Goal: Information Seeking & Learning: Check status

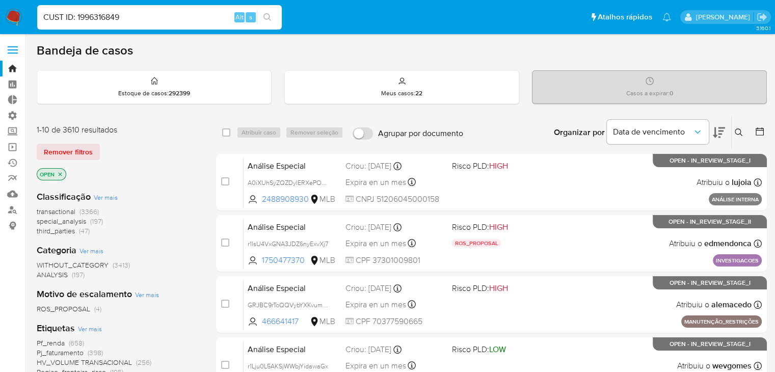
click at [138, 12] on input "CUST ID: 1996316849" at bounding box center [159, 17] width 244 height 13
paste input
type input "1996316849"
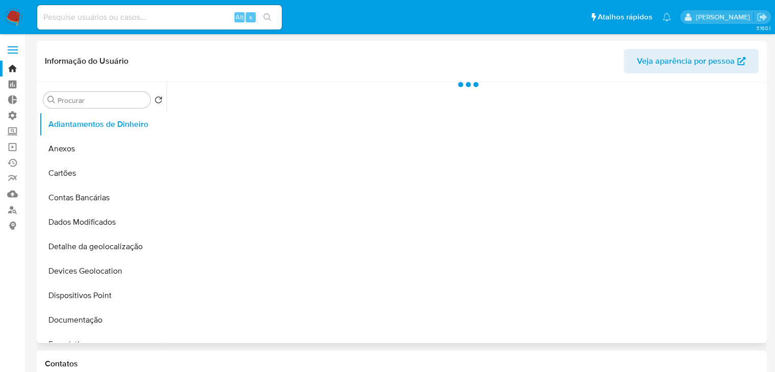
select select "10"
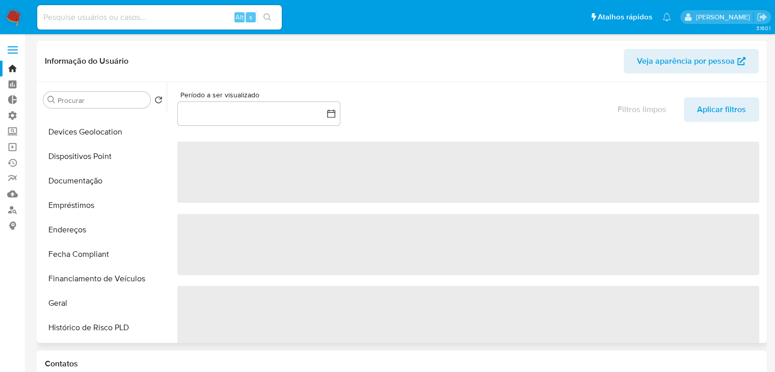
scroll to position [199, 0]
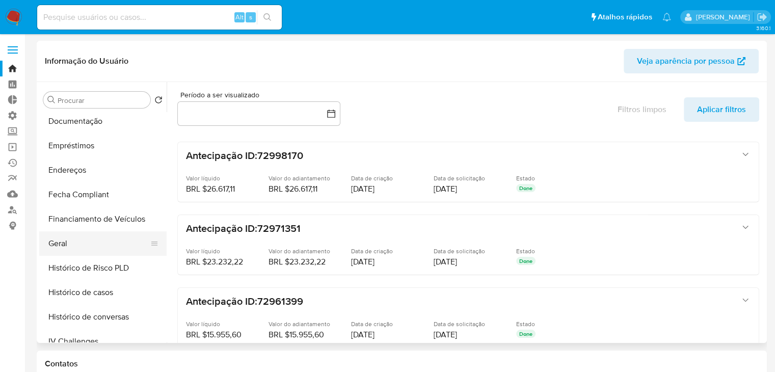
click at [130, 254] on button "Geral" at bounding box center [98, 243] width 119 height 24
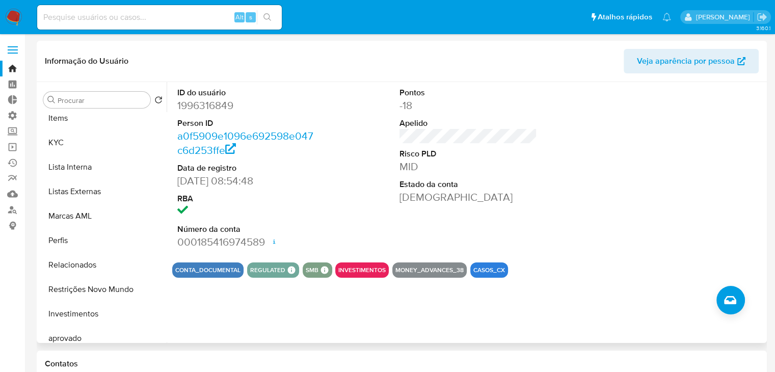
scroll to position [528, 0]
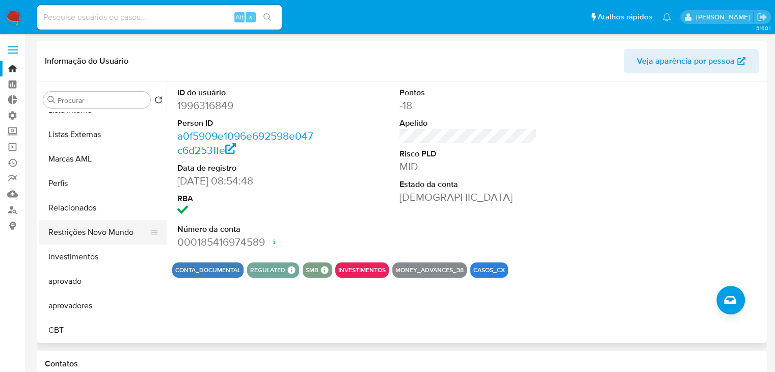
click at [106, 236] on button "Restrições Novo Mundo" at bounding box center [98, 232] width 119 height 24
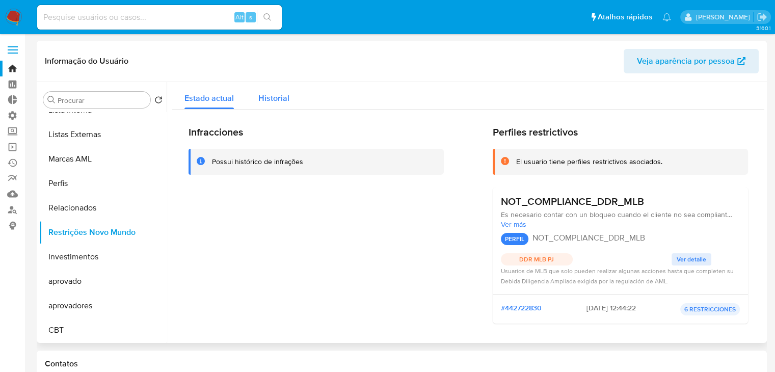
click at [289, 98] on button "Historial" at bounding box center [274, 95] width 56 height 27
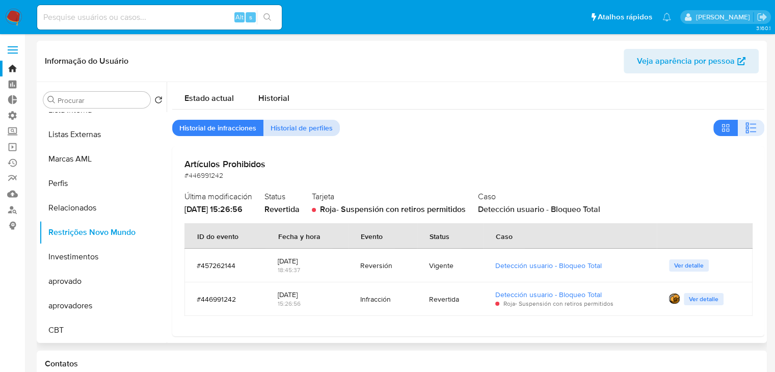
click at [317, 129] on span "Historial de perfiles" at bounding box center [301, 128] width 62 height 14
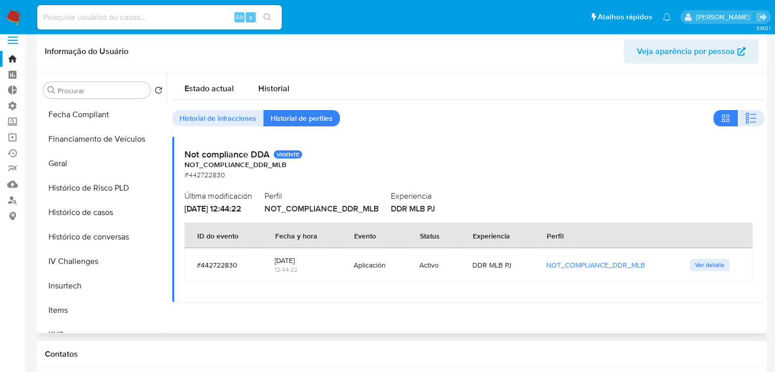
scroll to position [289, 0]
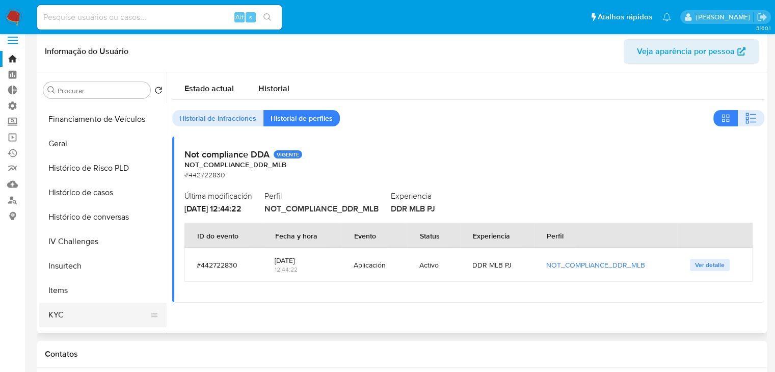
click at [101, 310] on button "KYC" at bounding box center [98, 315] width 119 height 24
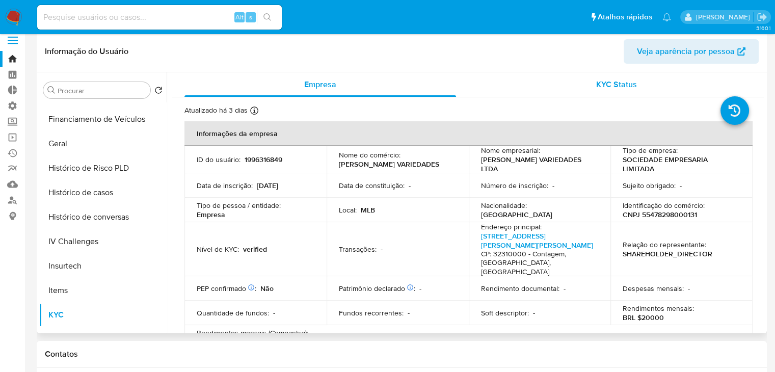
click at [611, 87] on span "KYC Status" at bounding box center [616, 84] width 41 height 12
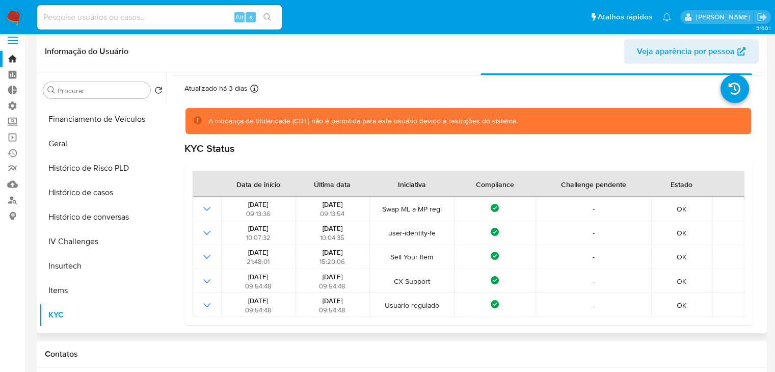
scroll to position [0, 0]
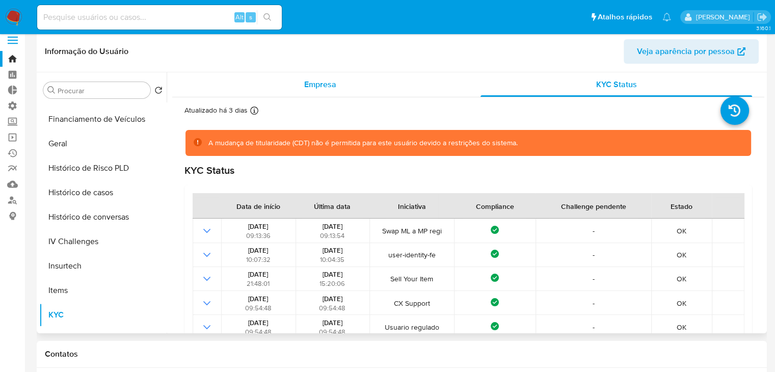
click at [331, 81] on span "Empresa" at bounding box center [320, 84] width 32 height 12
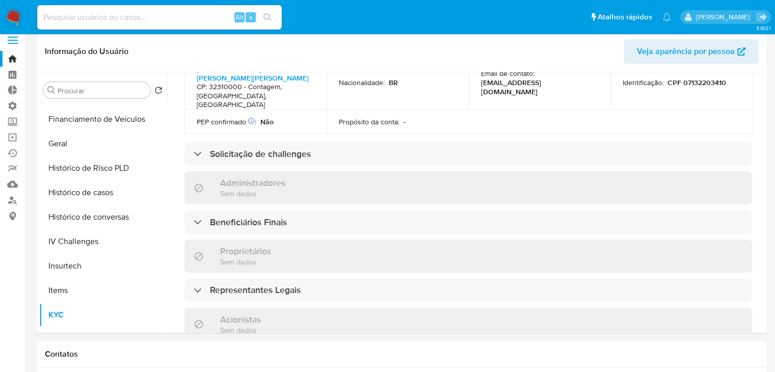
scroll to position [396, 0]
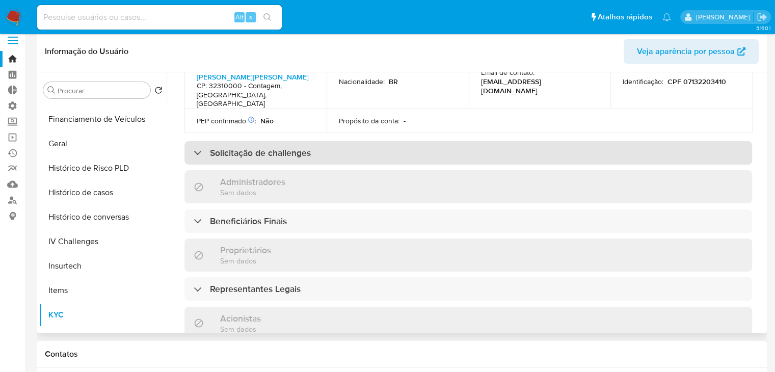
click at [465, 141] on div "Solicitação de challenges" at bounding box center [467, 152] width 567 height 23
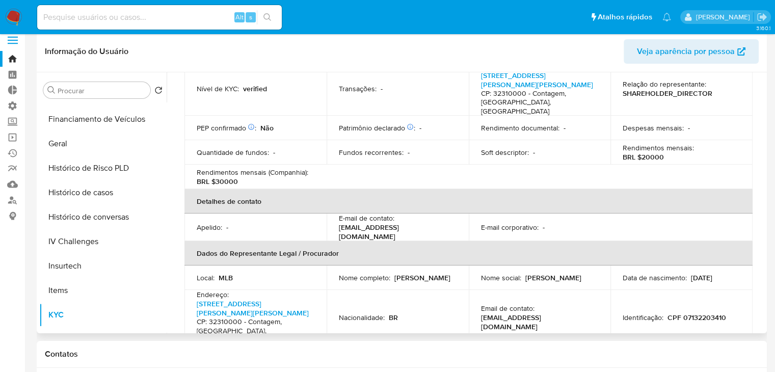
scroll to position [0, 0]
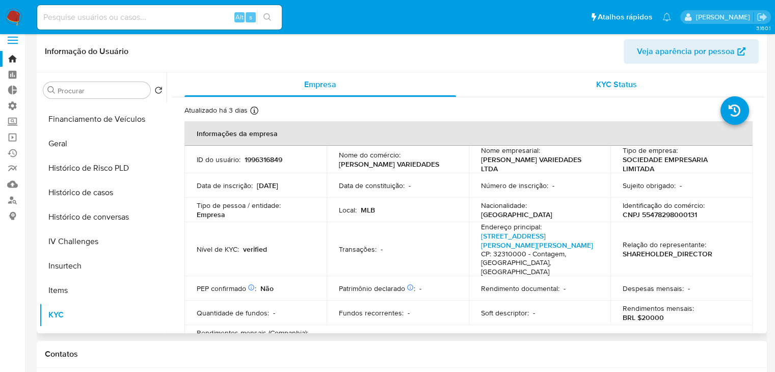
click at [625, 78] on span "KYC Status" at bounding box center [616, 84] width 41 height 12
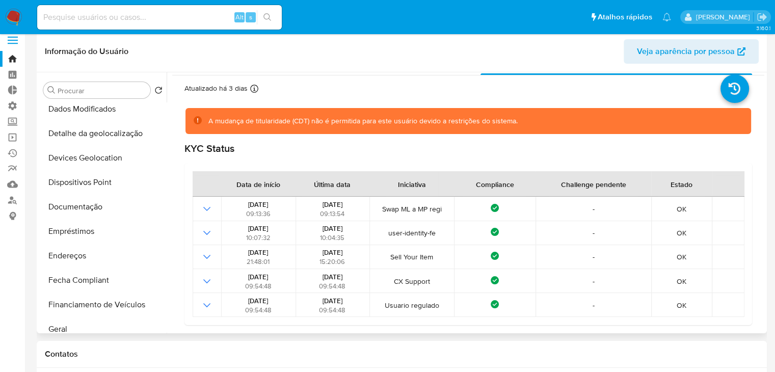
scroll to position [100, 0]
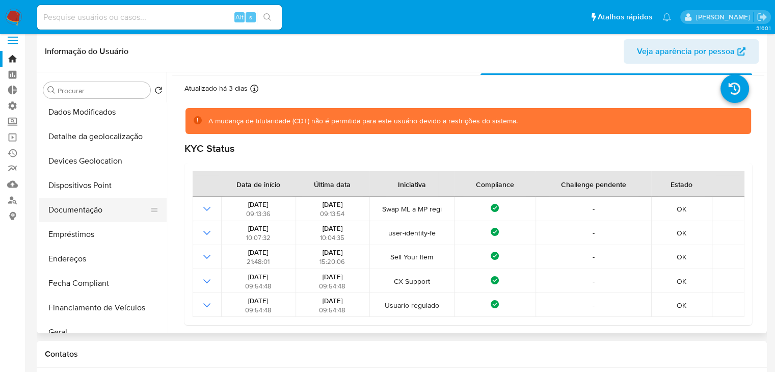
click at [128, 209] on button "Documentação" at bounding box center [98, 210] width 119 height 24
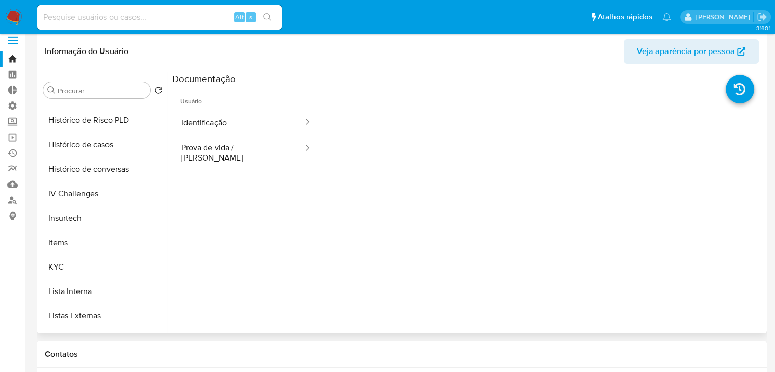
scroll to position [345, 0]
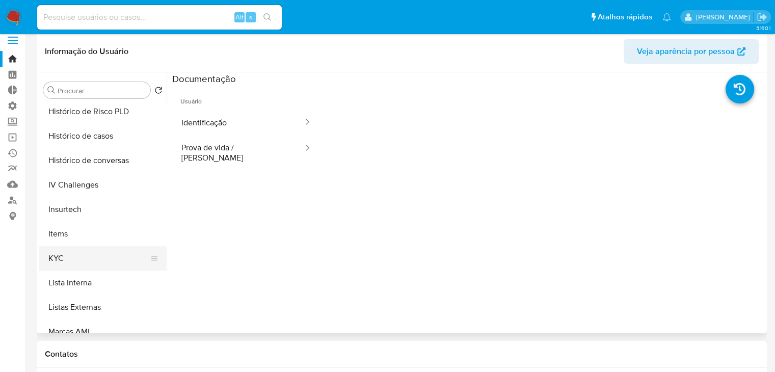
click at [116, 255] on button "KYC" at bounding box center [98, 258] width 119 height 24
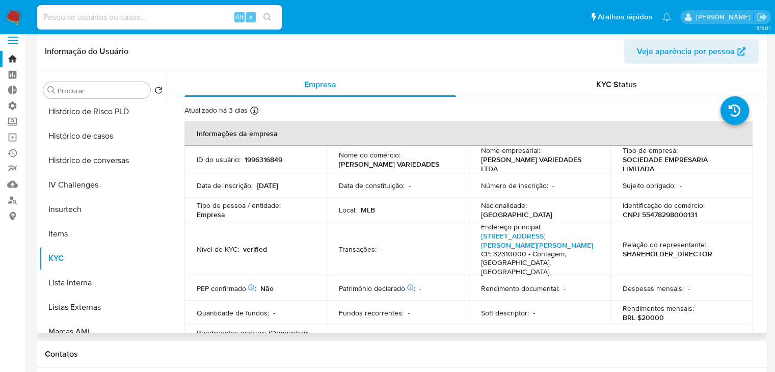
drag, startPoint x: 759, startPoint y: 135, endPoint x: 763, endPoint y: 154, distance: 19.2
click at [763, 154] on div "Empresa KYC Status Atualizado há 3 [PERSON_NAME] [PERSON_NAME]: [DATE] 09:54:48…" at bounding box center [465, 202] width 597 height 261
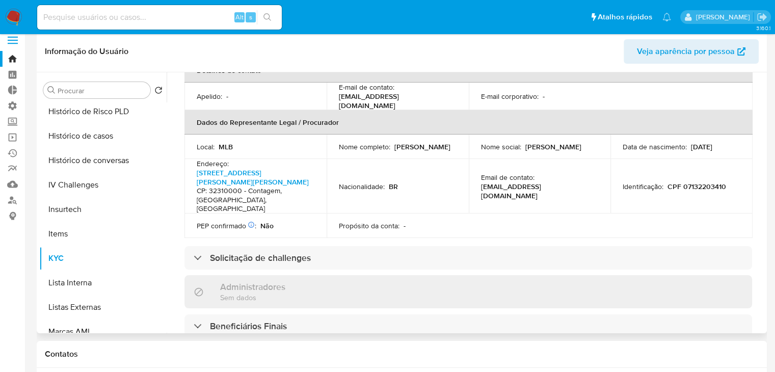
scroll to position [289, 0]
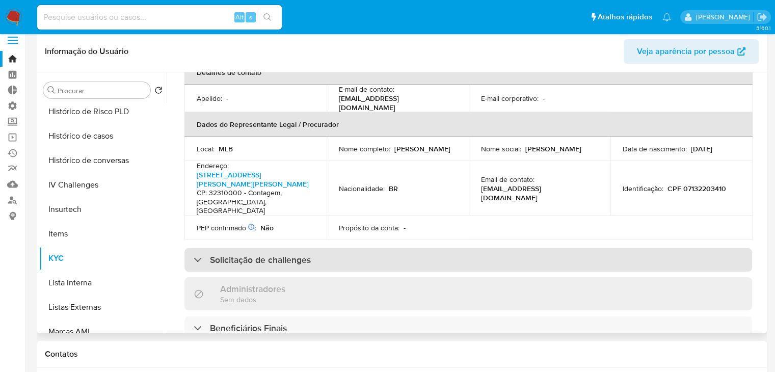
click at [538, 248] on div "Solicitação de challenges" at bounding box center [467, 259] width 567 height 23
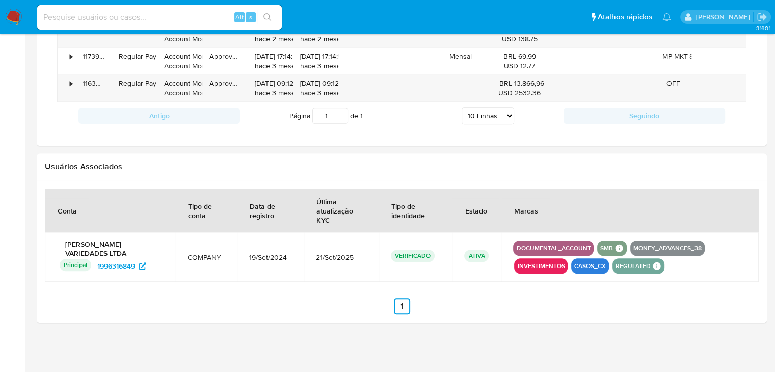
scroll to position [691, 0]
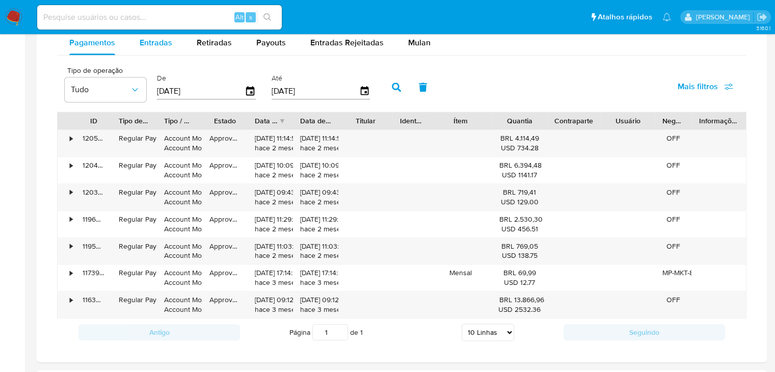
click at [154, 47] on span "Entradas" at bounding box center [156, 43] width 33 height 12
select select "10"
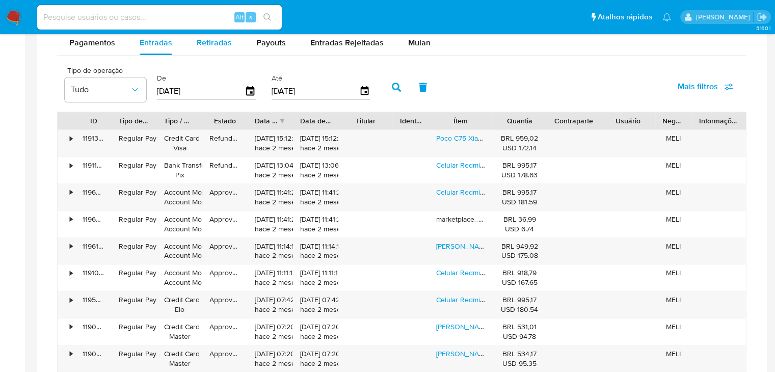
click at [220, 47] on span "Retiradas" at bounding box center [214, 43] width 35 height 12
select select "10"
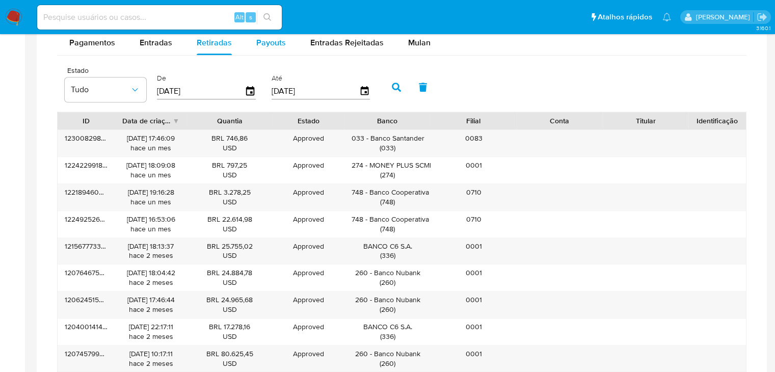
click at [267, 47] on span "Payouts" at bounding box center [271, 43] width 30 height 12
select select "10"
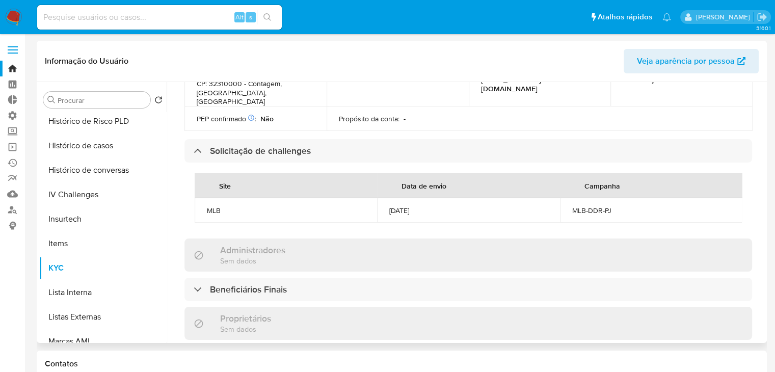
scroll to position [418, 0]
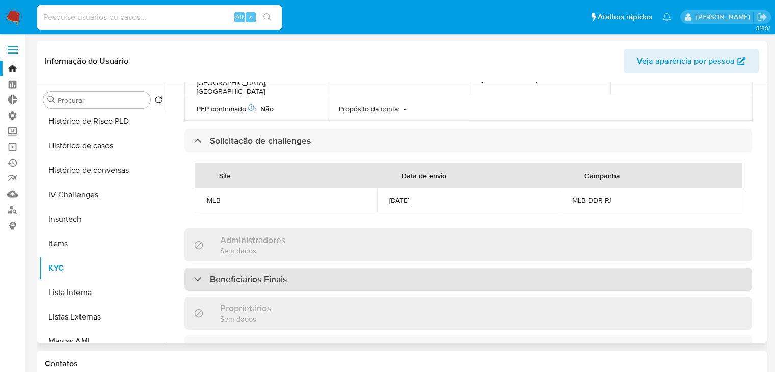
click at [522, 274] on div "Beneficiários Finais" at bounding box center [467, 278] width 567 height 23
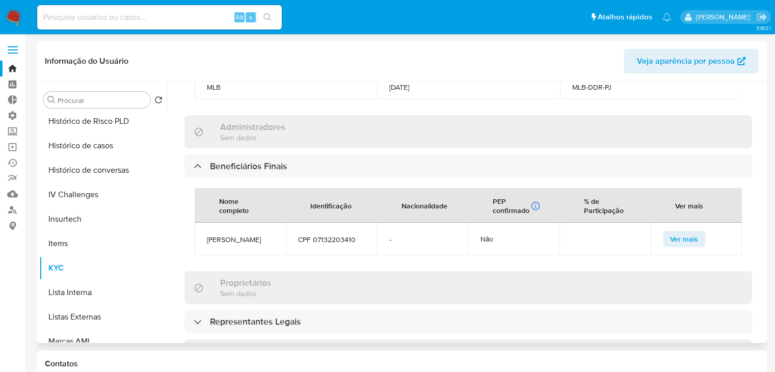
scroll to position [534, 0]
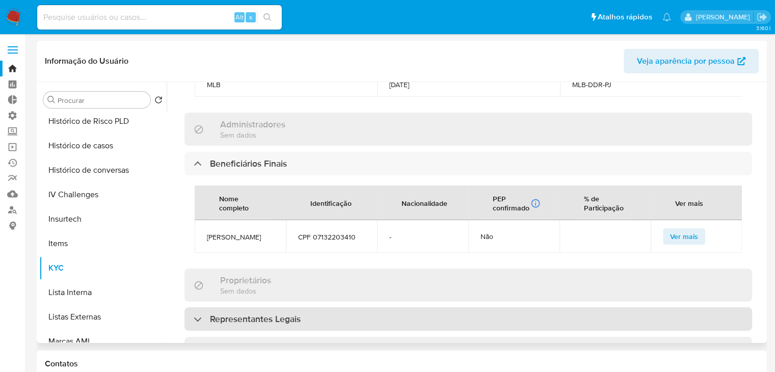
click at [589, 319] on div "Representantes Legais" at bounding box center [467, 318] width 567 height 23
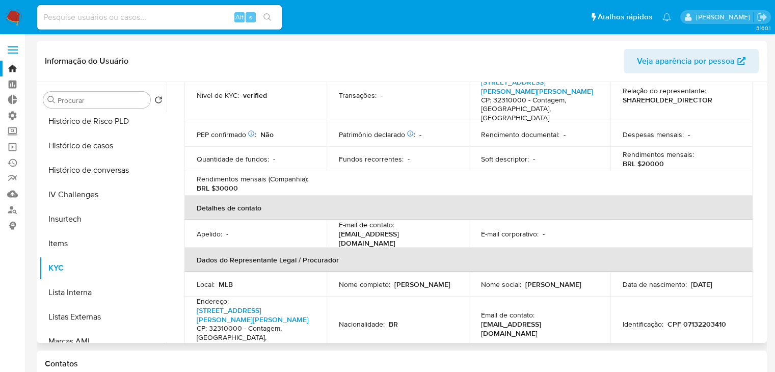
scroll to position [65, 0]
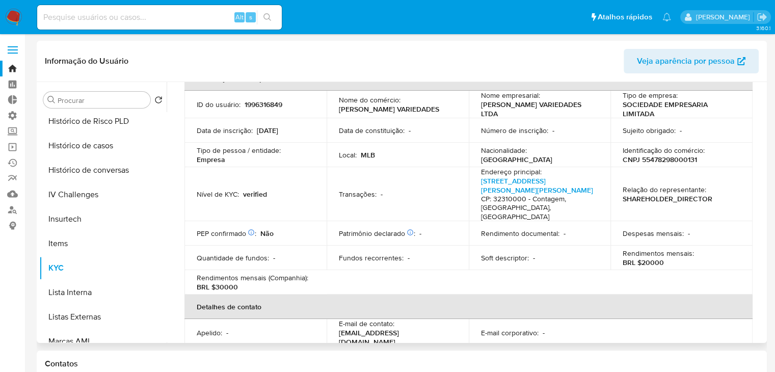
click at [373, 164] on td "Local : MLB" at bounding box center [397, 155] width 142 height 24
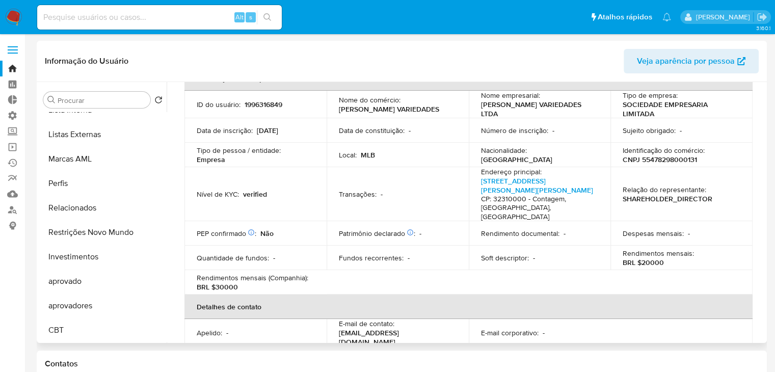
drag, startPoint x: 759, startPoint y: 141, endPoint x: 696, endPoint y: 166, distance: 68.2
click at [761, 153] on div "Empresa KYC Status Atualizado há 3 [PERSON_NAME] [PERSON_NAME]: [DATE] 09:54:48…" at bounding box center [465, 212] width 597 height 261
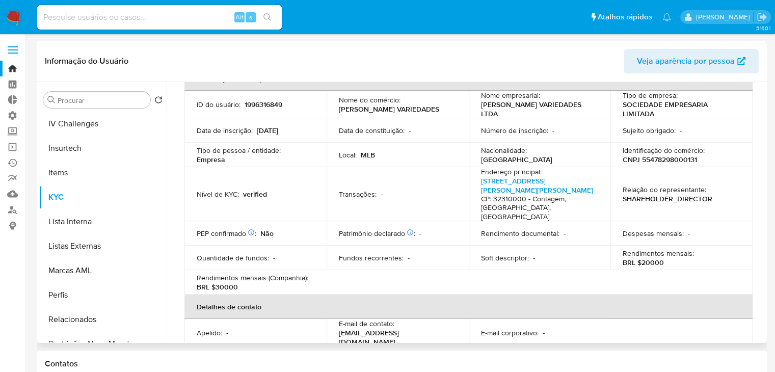
scroll to position [408, 0]
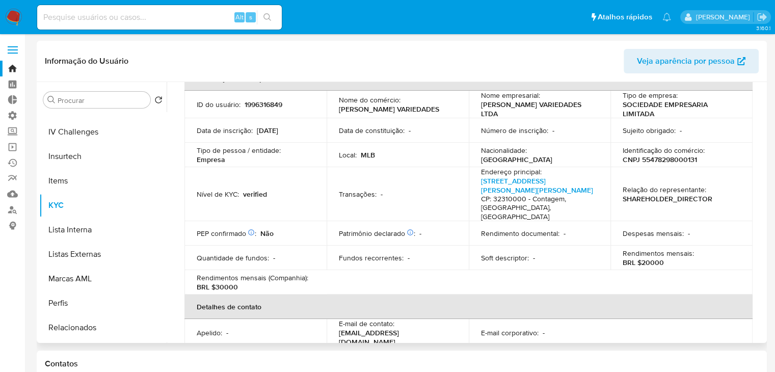
drag, startPoint x: 167, startPoint y: 255, endPoint x: 168, endPoint y: 308, distance: 53.5
click at [168, 308] on div "Empresa KYC Status Atualizado há 3 [PERSON_NAME] [PERSON_NAME]: [DATE] 09:54:48…" at bounding box center [465, 212] width 597 height 261
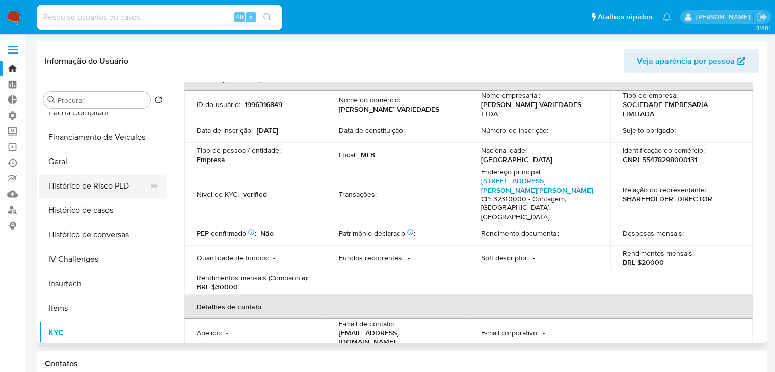
click at [125, 182] on button "Histórico de Risco PLD" at bounding box center [98, 186] width 119 height 24
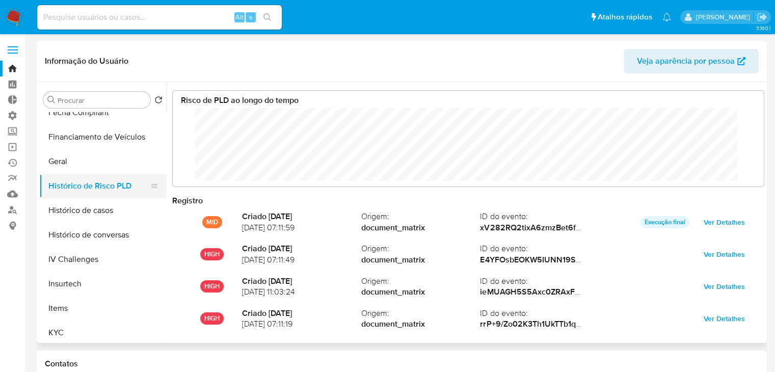
scroll to position [509250, 508756]
